Goal: Task Accomplishment & Management: Use online tool/utility

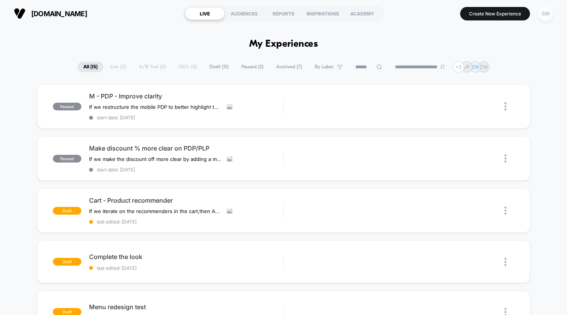
click at [547, 14] on div "SW" at bounding box center [545, 13] width 15 height 15
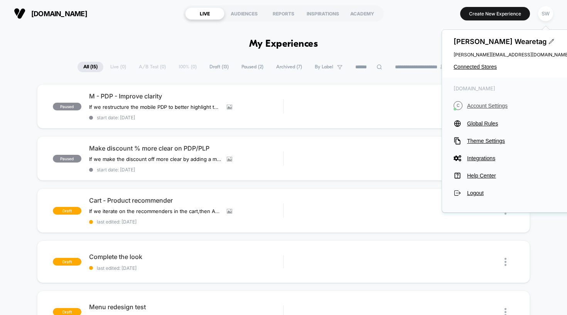
click at [491, 103] on span "Account Settings" at bounding box center [518, 106] width 102 height 6
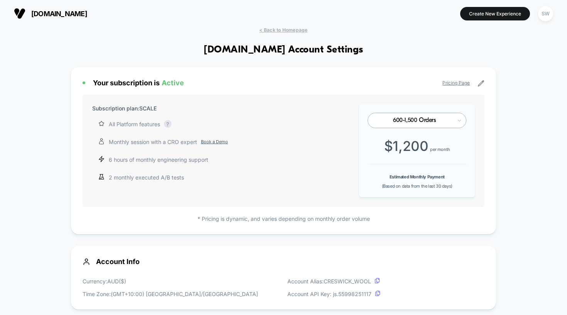
click at [62, 10] on span "[DOMAIN_NAME]" at bounding box center [59, 14] width 56 height 8
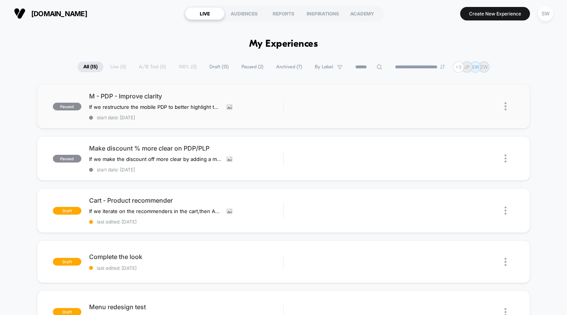
click at [506, 107] on img at bounding box center [505, 106] width 2 height 8
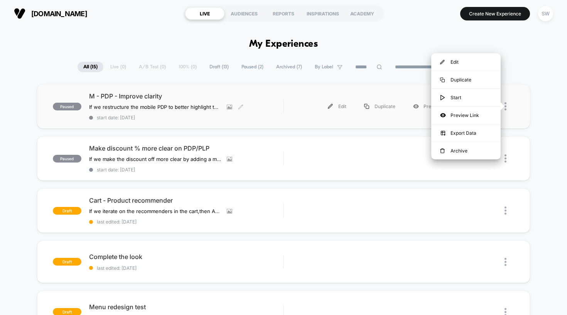
click at [203, 112] on div "M - PDP - Improve clarity If we restructure the mobile PDP to better highlight …" at bounding box center [186, 106] width 194 height 28
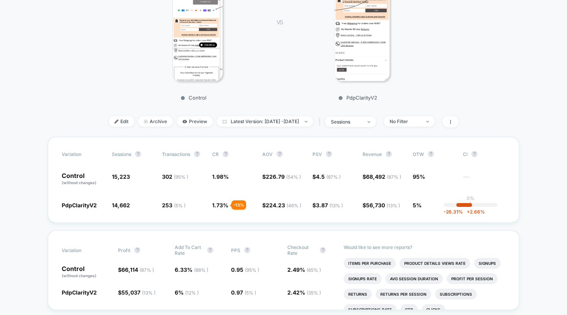
scroll to position [170, 0]
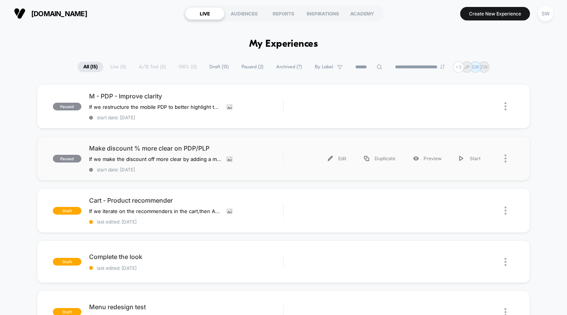
click at [188, 171] on div "paused Make discount % more clear on PDP/PLP If we make the discount off more c…" at bounding box center [283, 158] width 493 height 44
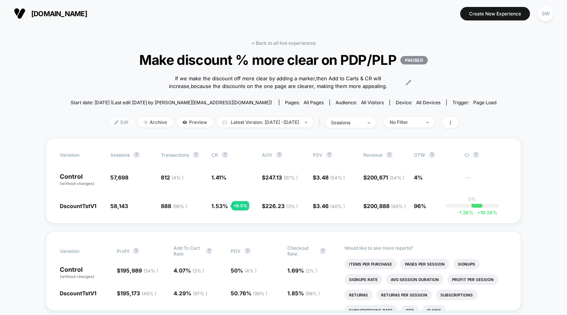
click at [109, 127] on span "Edit" at bounding box center [121, 122] width 25 height 10
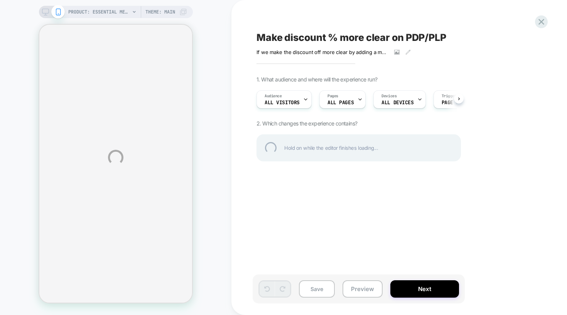
click at [459, 97] on div "PRODUCT: Essential Merino Wool Blanket [2] PRODUCT: Essential Merino Wool Blank…" at bounding box center [283, 157] width 567 height 315
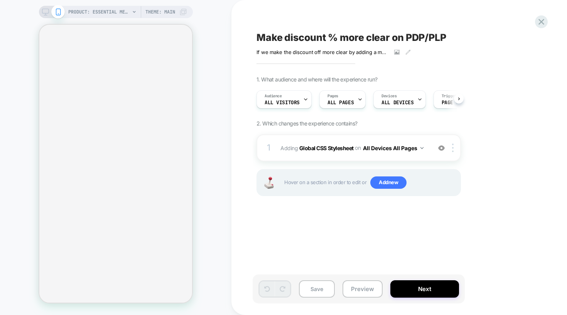
scroll to position [0, 0]
click at [287, 97] on div "Audience All Visitors" at bounding box center [281, 99] width 51 height 17
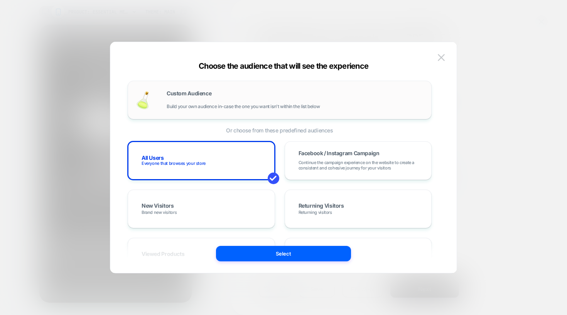
scroll to position [0, 0]
click at [439, 56] on img at bounding box center [441, 57] width 7 height 7
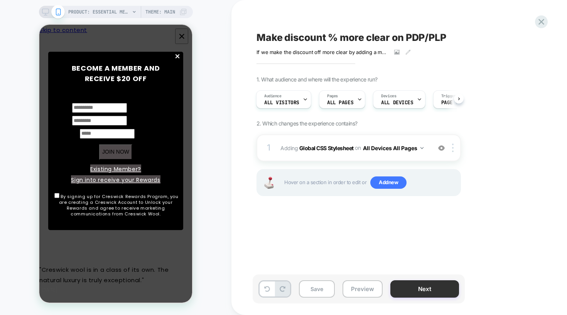
click at [427, 290] on button "Next" at bounding box center [424, 288] width 69 height 17
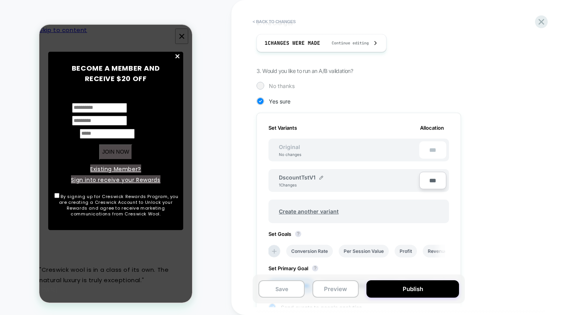
scroll to position [119, 0]
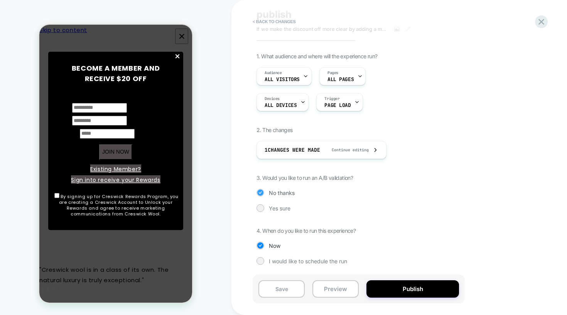
scroll to position [34, 0]
click at [390, 291] on button "Publish" at bounding box center [412, 288] width 93 height 17
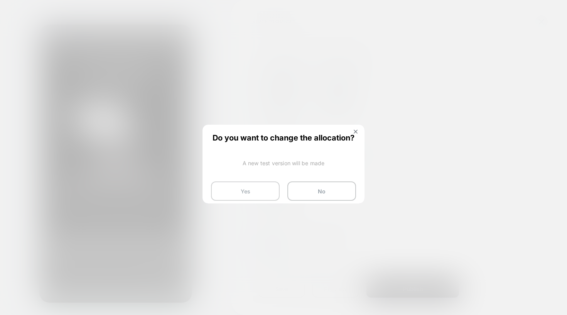
click at [261, 193] on button "Yes" at bounding box center [245, 190] width 69 height 19
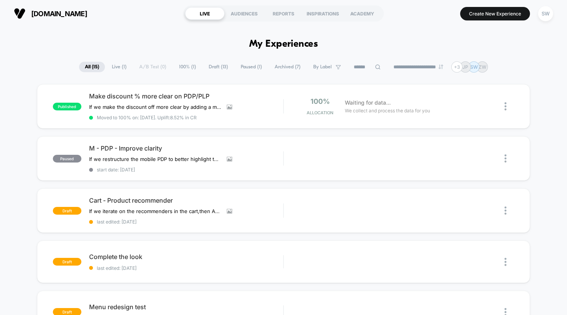
click at [115, 69] on span "Live ( 1 )" at bounding box center [119, 67] width 26 height 10
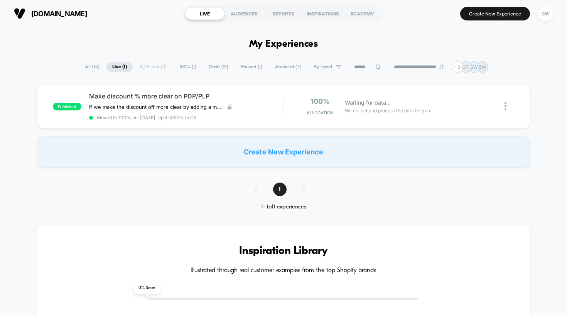
click at [86, 66] on span "All ( 15 )" at bounding box center [92, 67] width 26 height 10
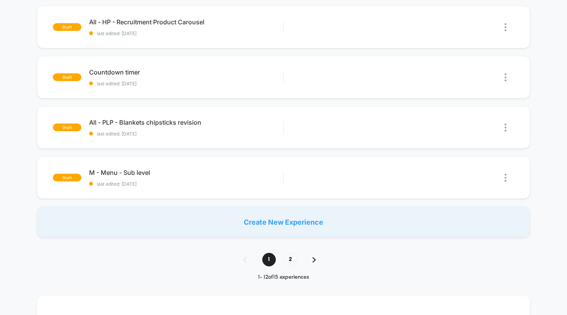
scroll to position [508, 0]
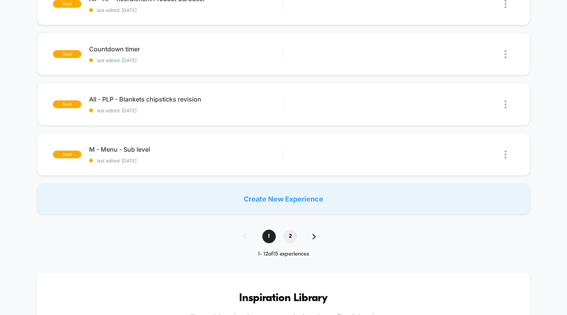
click at [287, 233] on span "2" at bounding box center [289, 235] width 13 height 13
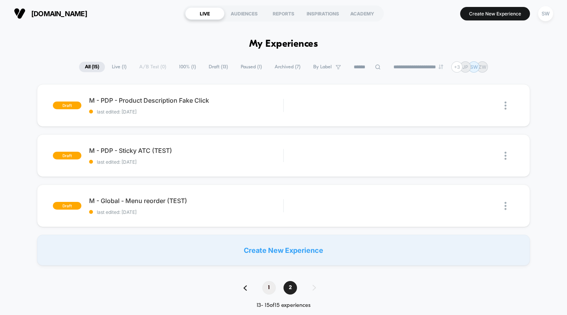
click at [269, 288] on span "1" at bounding box center [268, 287] width 13 height 13
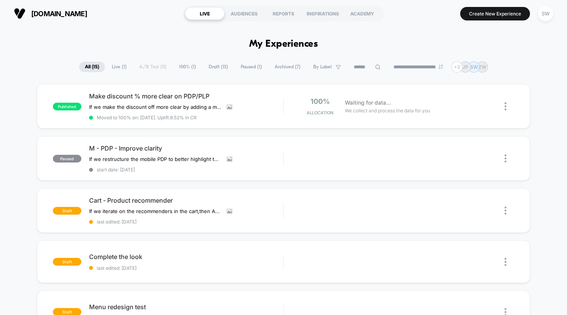
click at [409, 64] on select "**********" at bounding box center [419, 66] width 62 height 5
